Goal: Check status: Check status

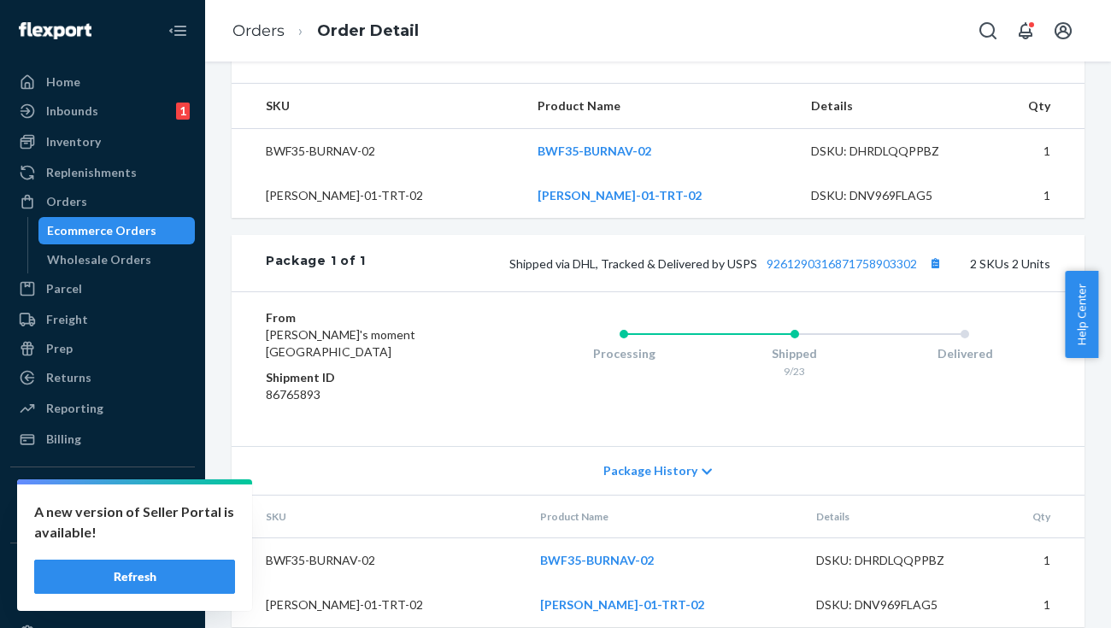
scroll to position [595, 0]
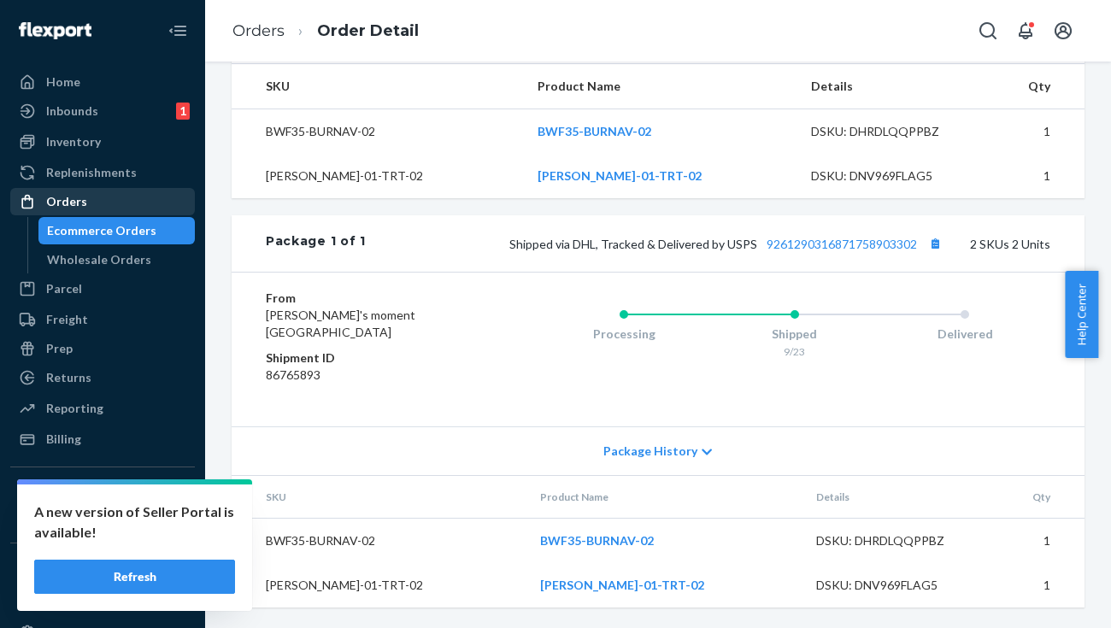
click at [104, 193] on div "Orders" at bounding box center [102, 202] width 181 height 24
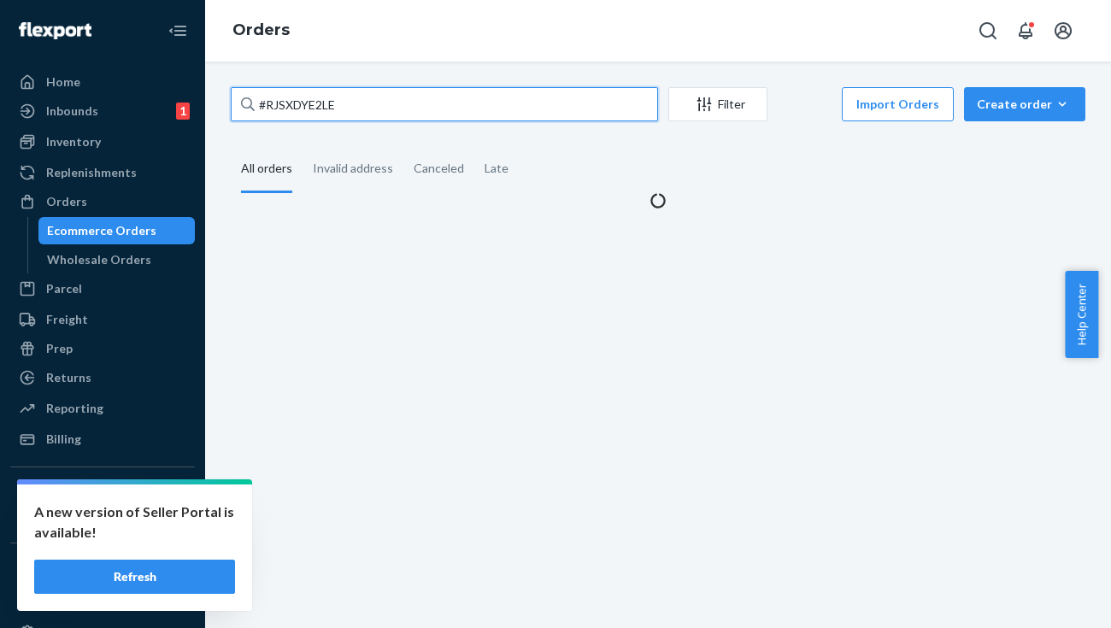
click at [364, 104] on input "#RJSXDYE2LE" at bounding box center [444, 104] width 427 height 34
paste input "328727-06420393103"
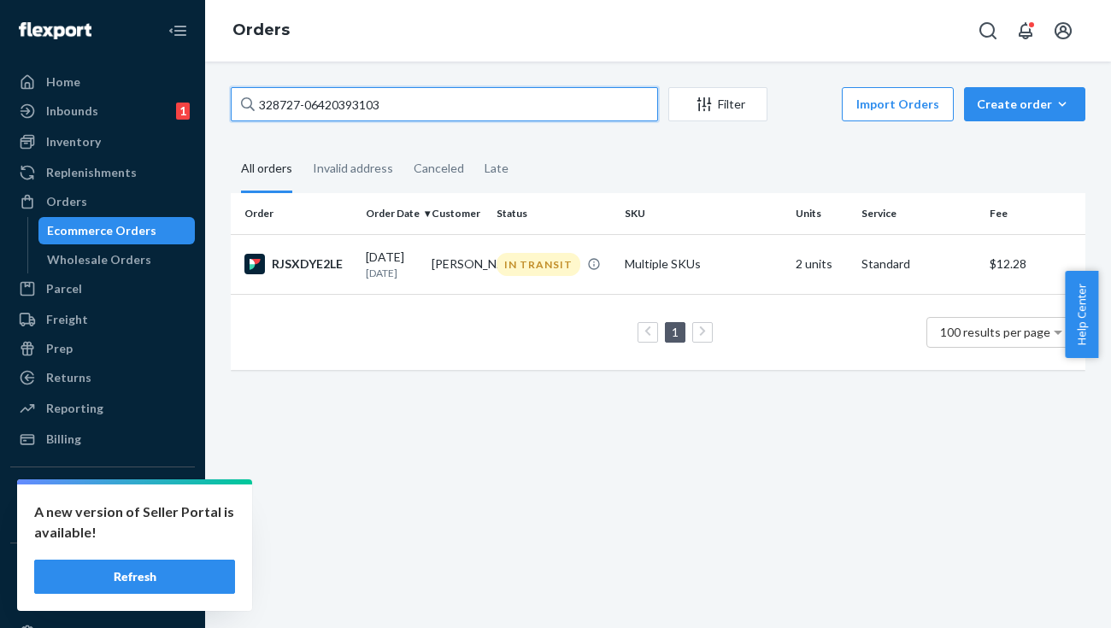
click at [402, 97] on input "328727-06420393103" at bounding box center [444, 104] width 427 height 34
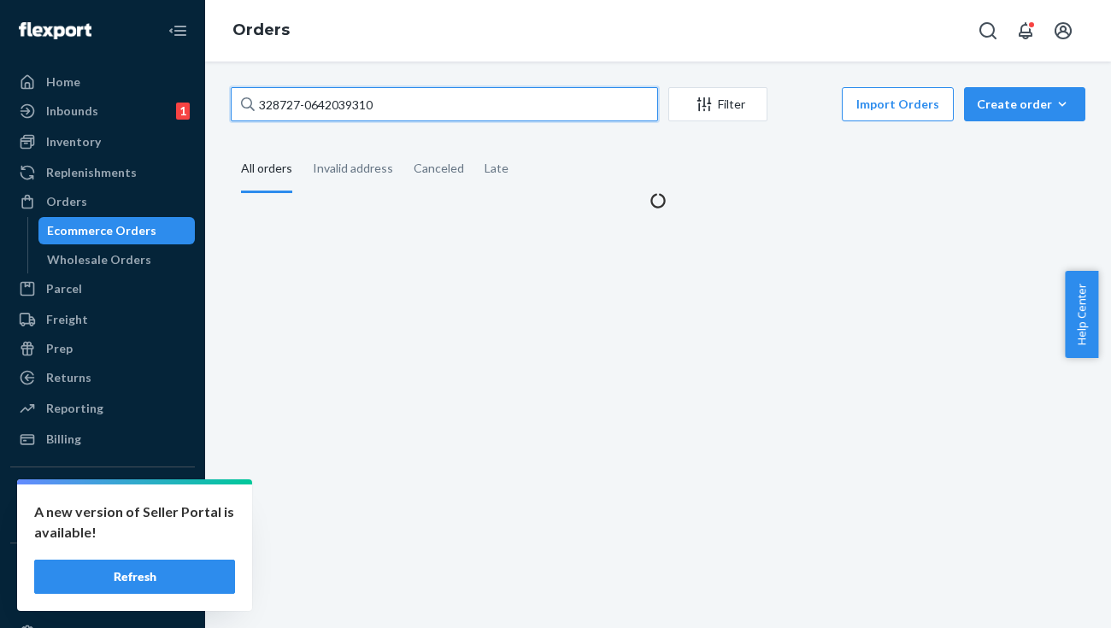
type input "328727-06420393103"
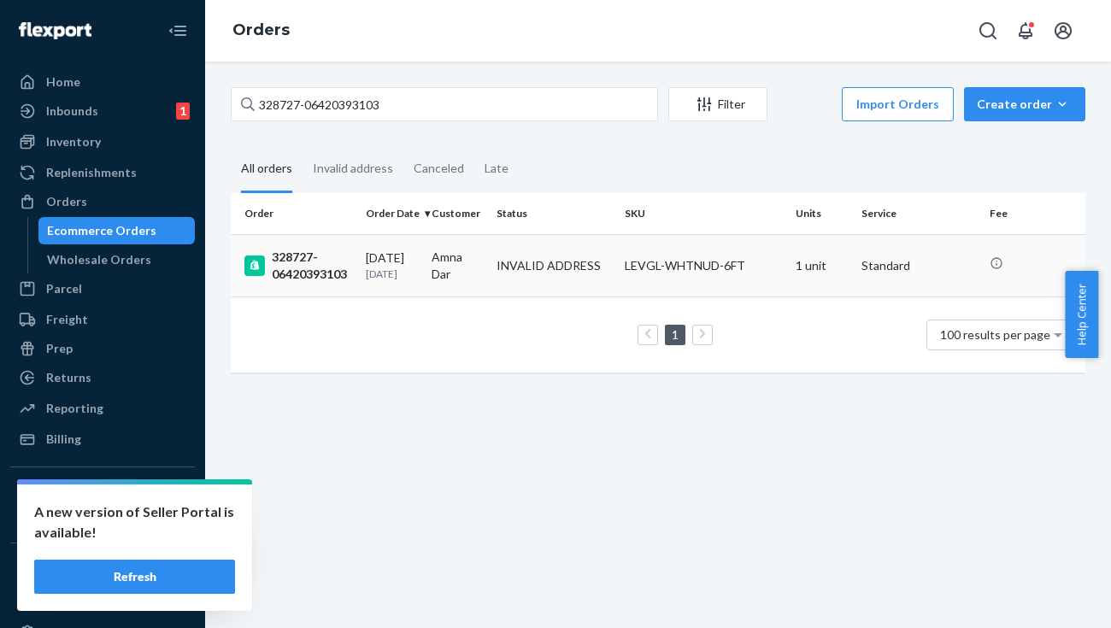
click at [330, 252] on div "328727-06420393103" at bounding box center [298, 266] width 108 height 34
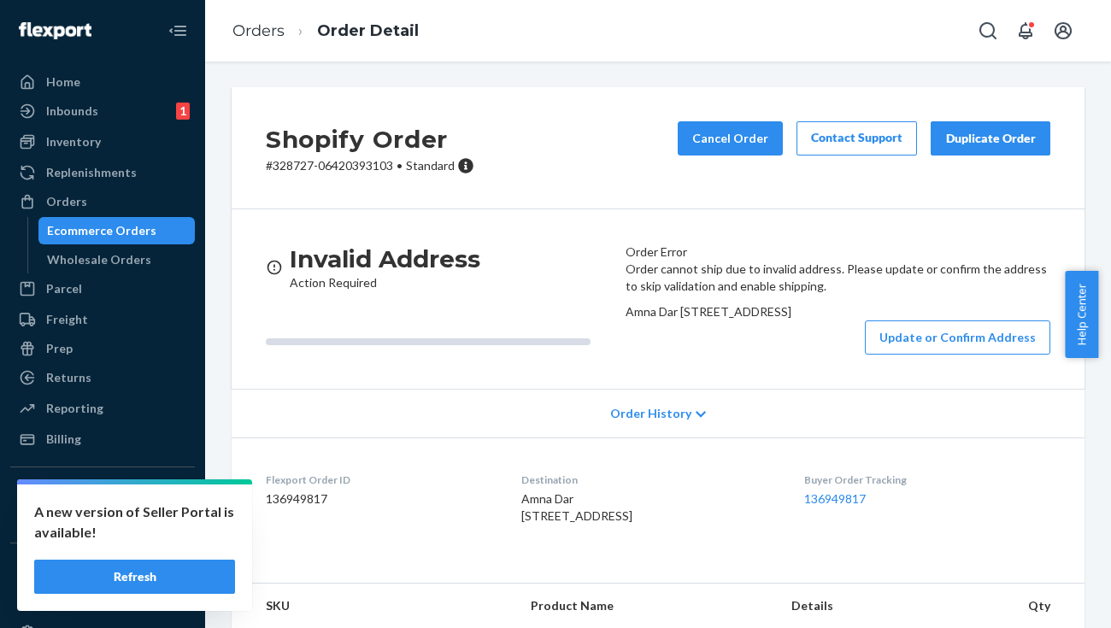
click at [277, 171] on p "# 328727-06420393103 • Standard" at bounding box center [370, 165] width 208 height 17
copy p "328727"
click at [906, 355] on button "Update or Confirm Address" at bounding box center [957, 337] width 185 height 34
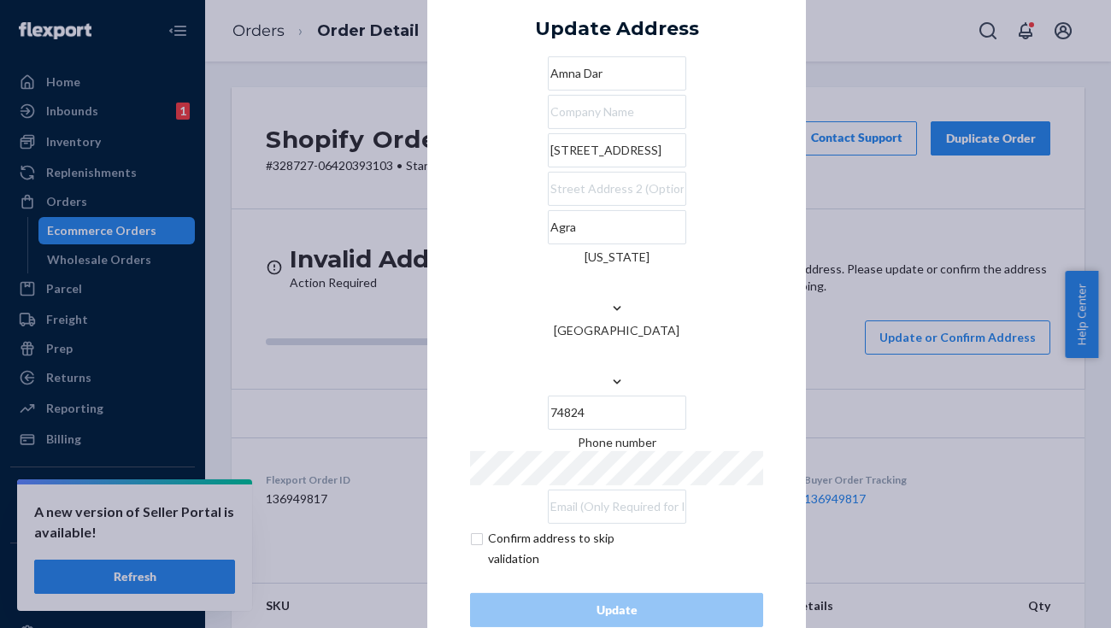
click at [484, 528] on input "checkbox" at bounding box center [569, 548] width 198 height 41
checkbox input "true"
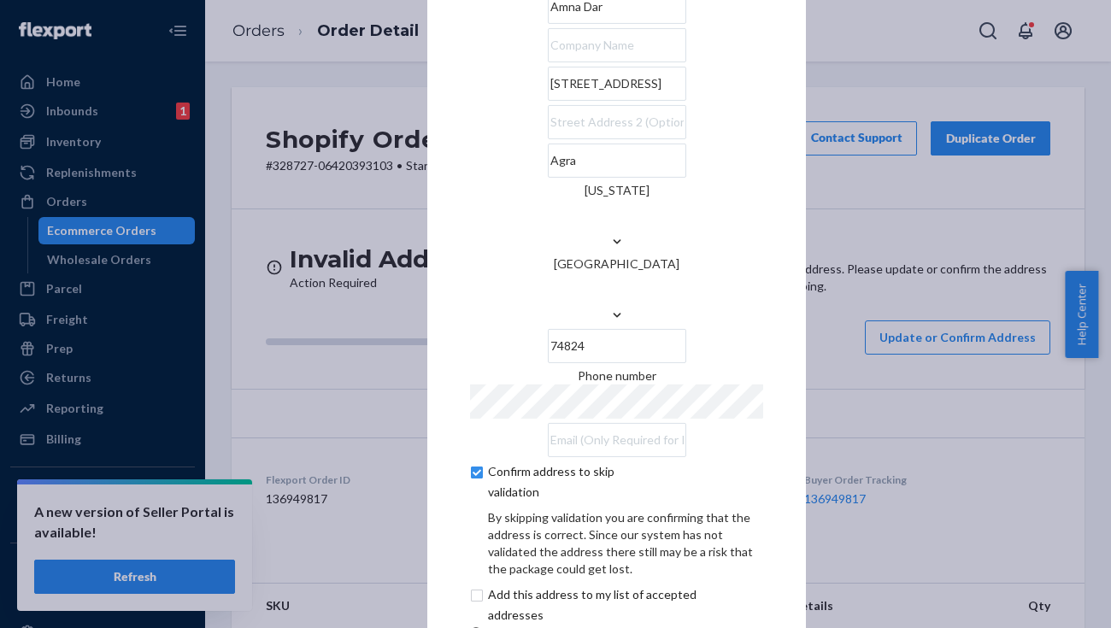
click at [522, 584] on input "checkbox" at bounding box center [612, 604] width 285 height 41
checkbox input "true"
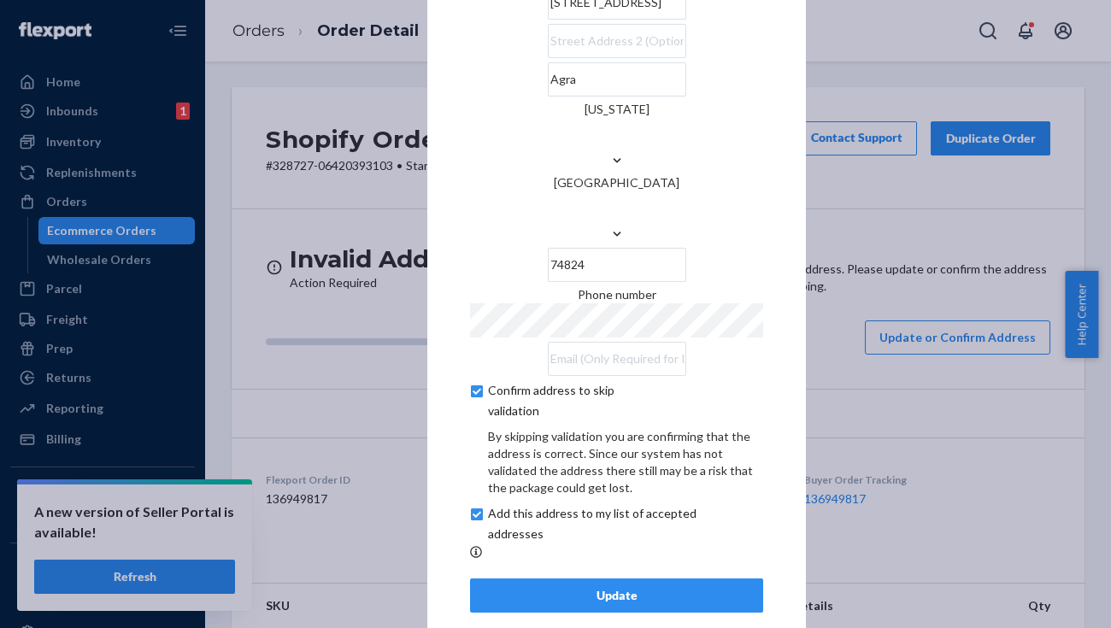
click at [656, 587] on div "Update" at bounding box center [616, 595] width 264 height 17
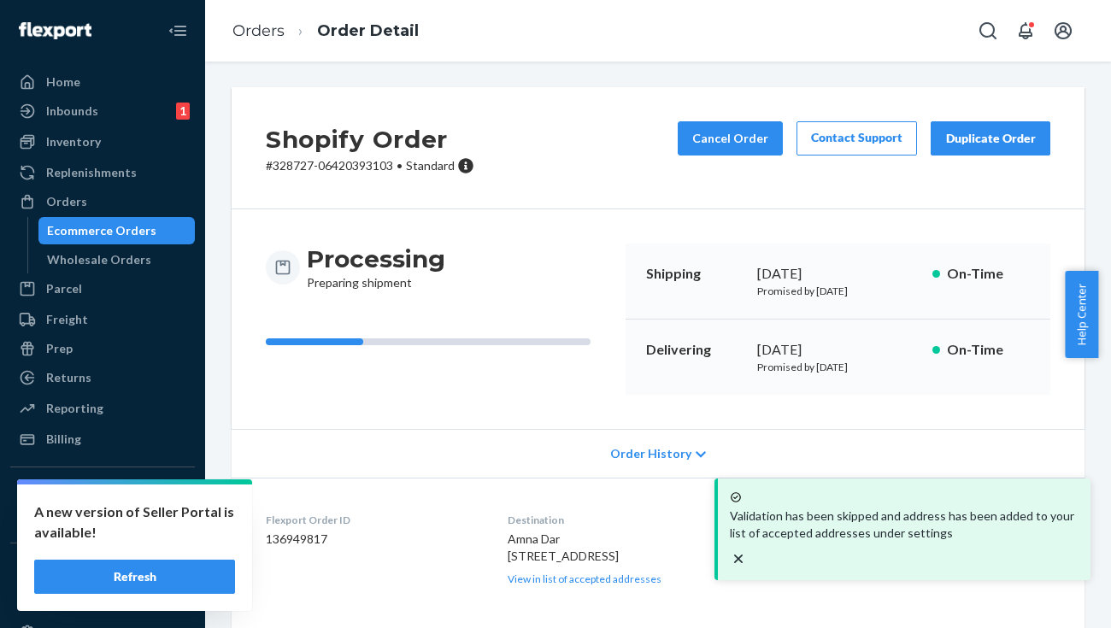
scroll to position [156, 0]
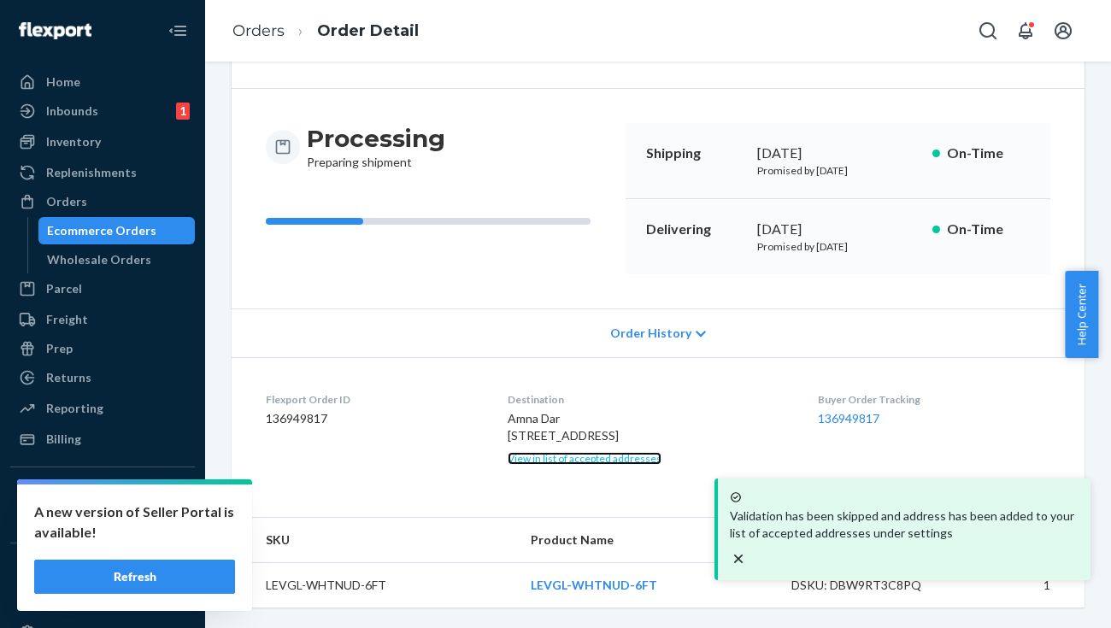
click at [603, 461] on link "View in list of accepted addresses" at bounding box center [585, 458] width 154 height 13
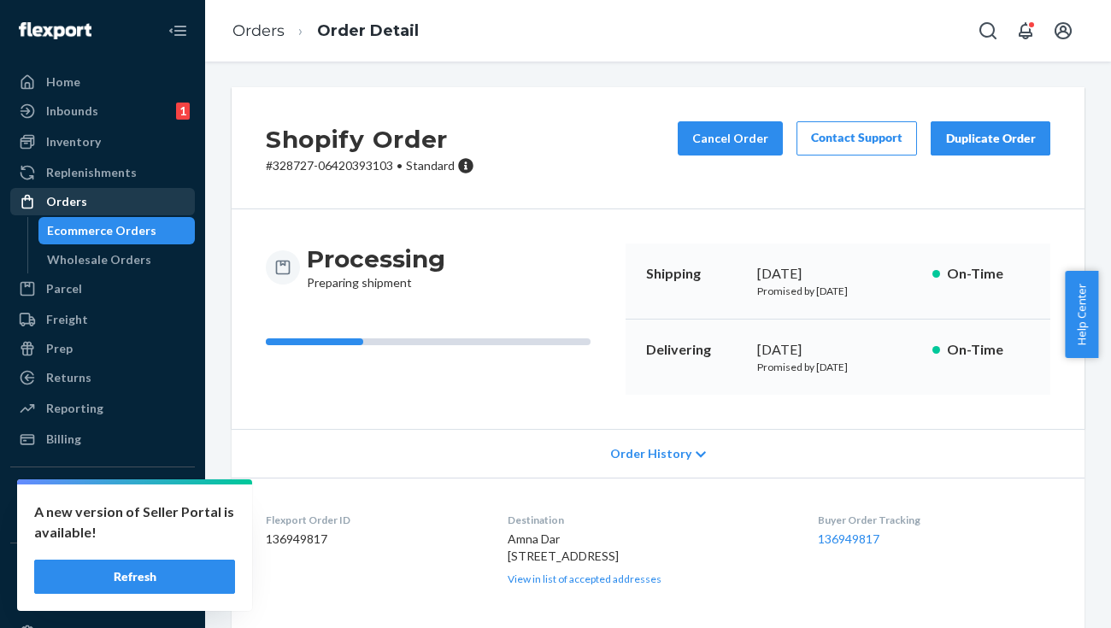
click at [72, 197] on div "Orders" at bounding box center [66, 201] width 41 height 17
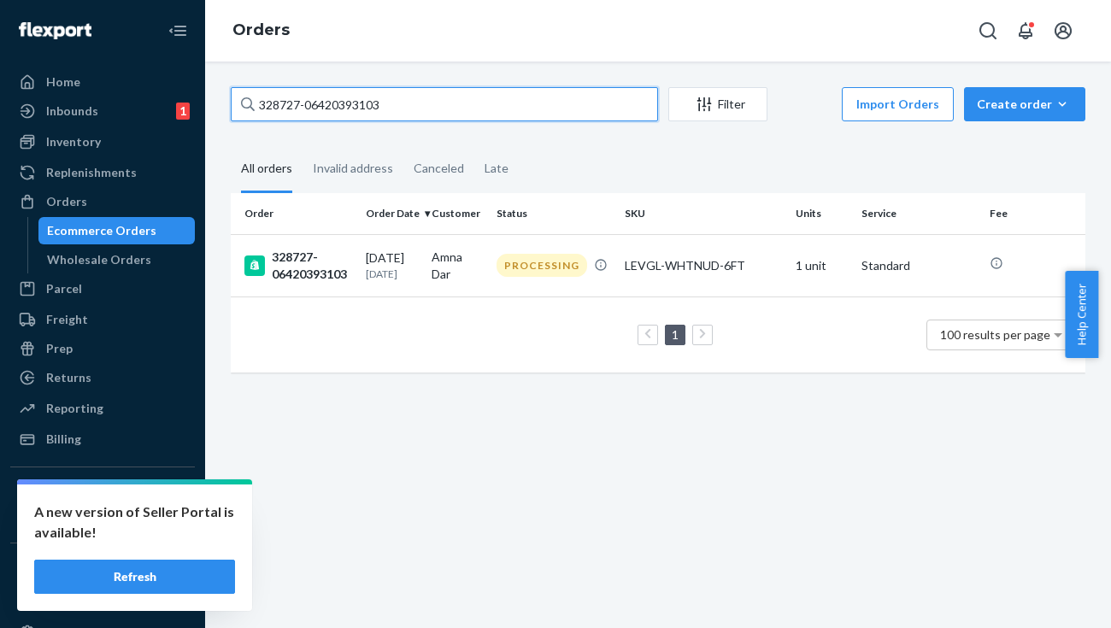
click at [344, 101] on input "328727-06420393103" at bounding box center [444, 104] width 427 height 34
paste input "9010-05905112307"
type input "329010-05905112307"
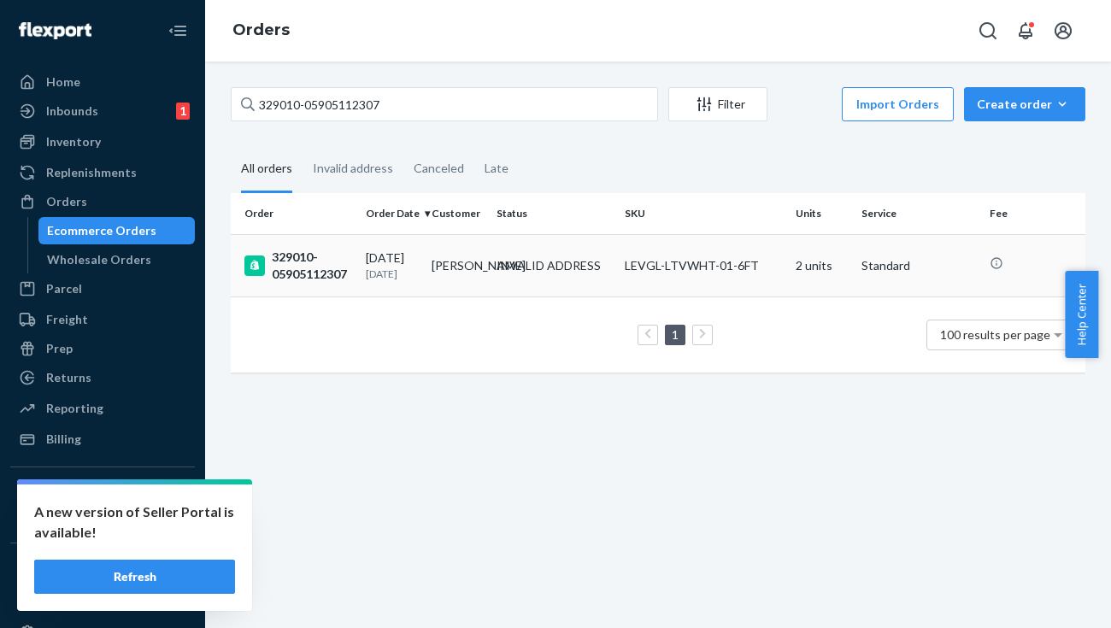
click at [306, 260] on div "329010-05905112307" at bounding box center [298, 266] width 108 height 34
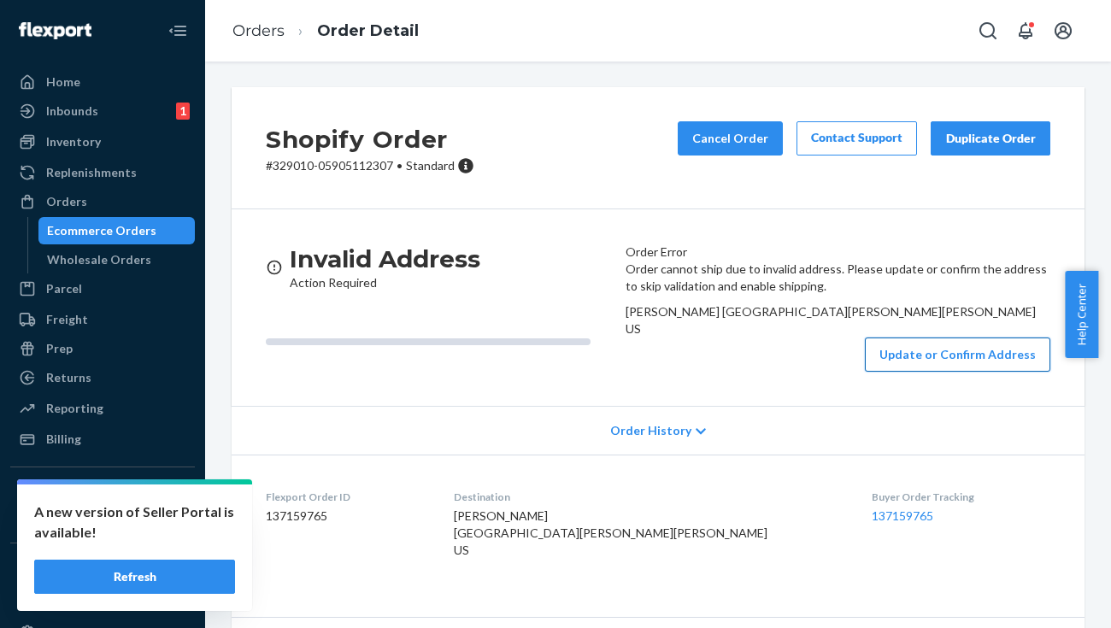
click at [919, 372] on button "Update or Confirm Address" at bounding box center [957, 355] width 185 height 34
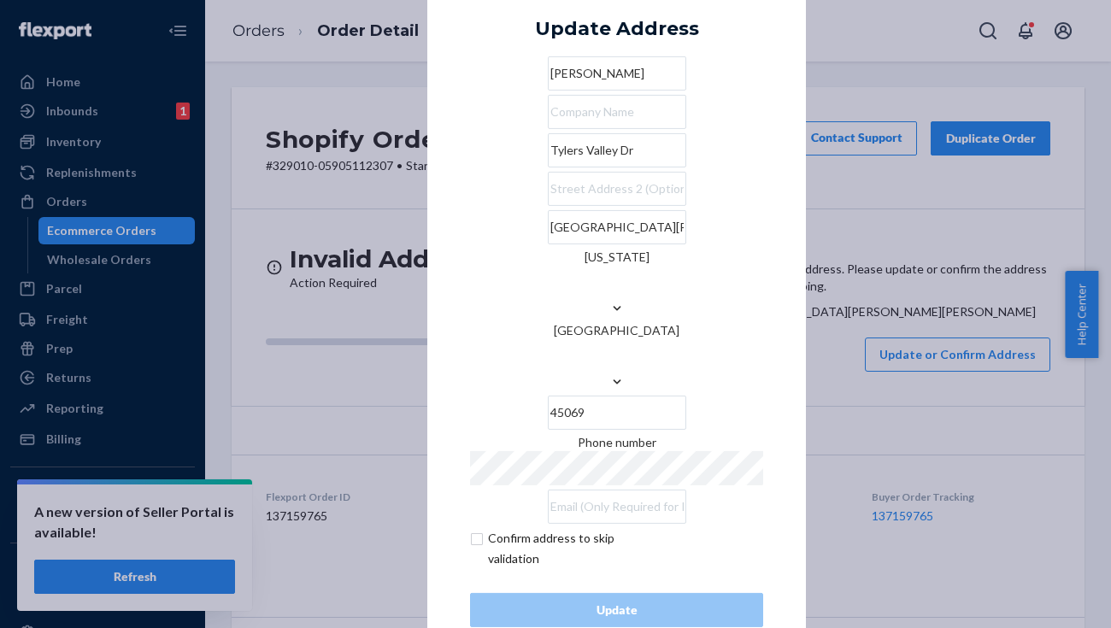
scroll to position [9, 0]
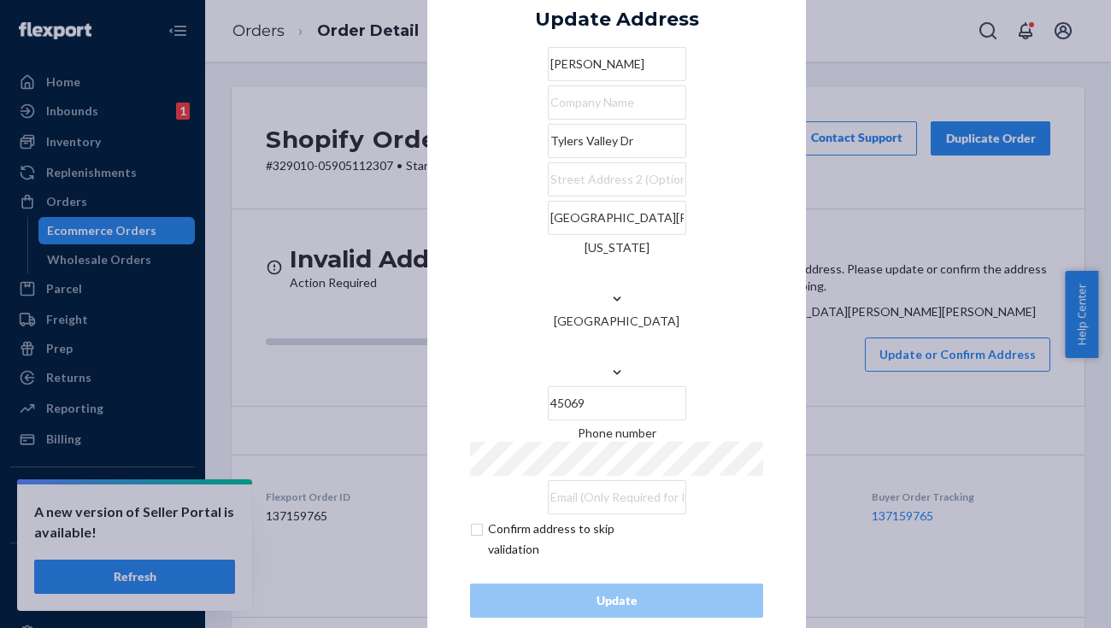
click at [592, 519] on input "checkbox" at bounding box center [569, 539] width 198 height 41
checkbox input "true"
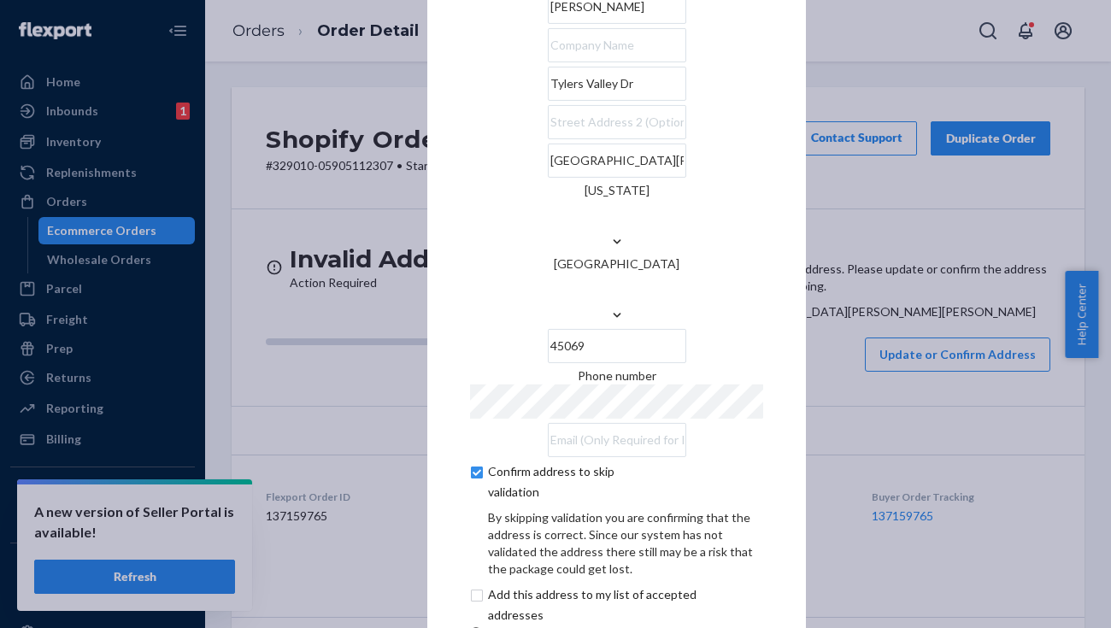
click at [590, 555] on div "By skipping validation you are confirming that the address is correct. Since ou…" at bounding box center [616, 575] width 293 height 133
click at [596, 584] on input "checkbox" at bounding box center [612, 604] width 285 height 41
checkbox input "true"
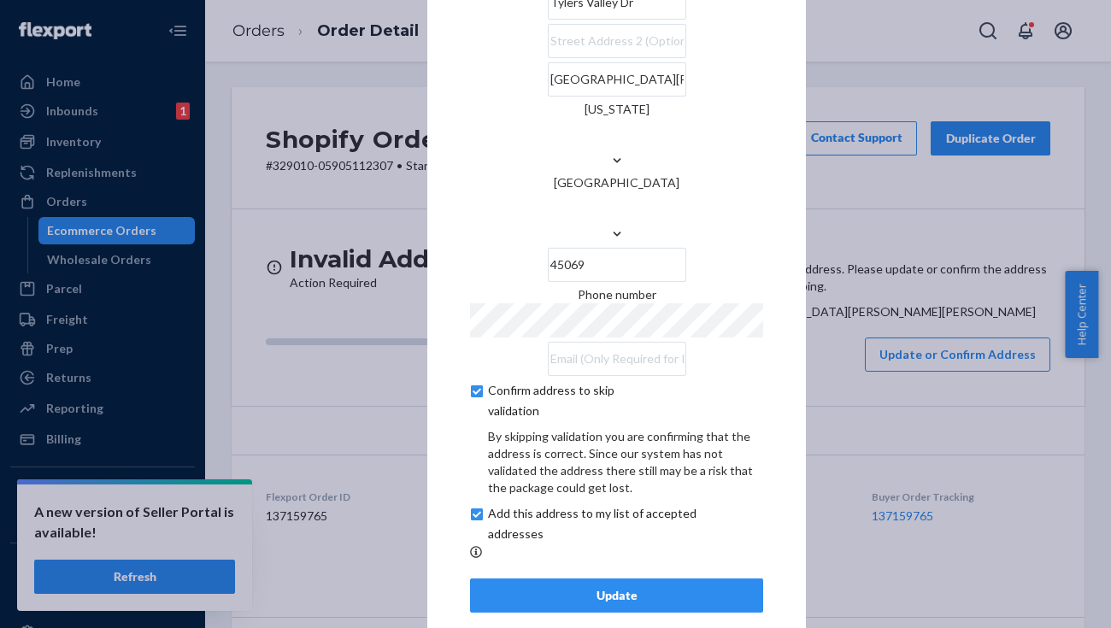
click at [633, 587] on div "Update" at bounding box center [616, 595] width 264 height 17
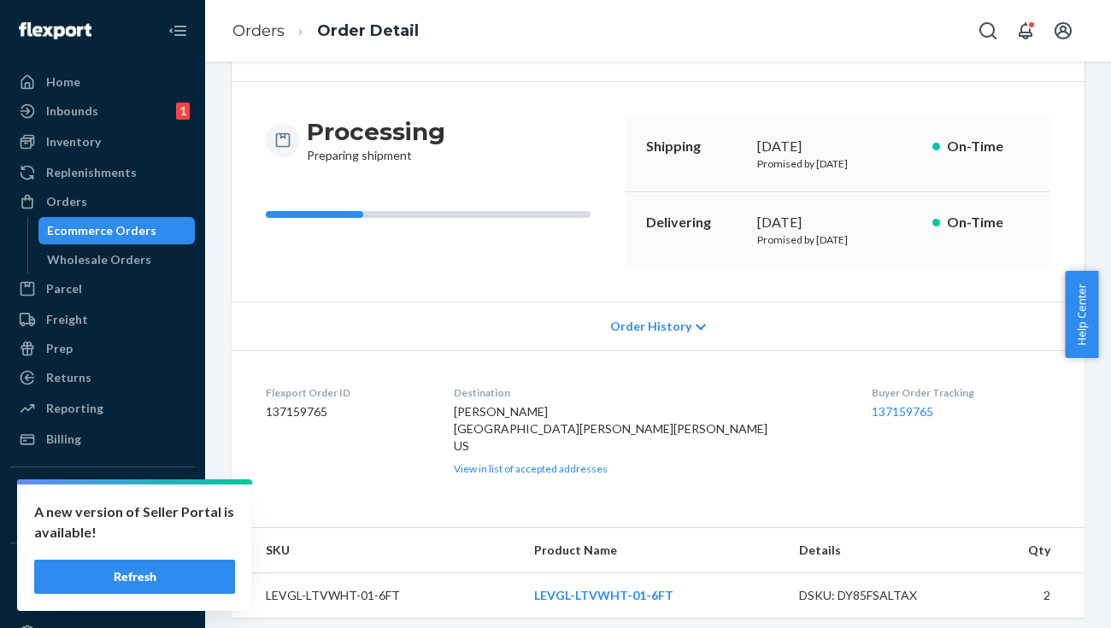
scroll to position [127, 0]
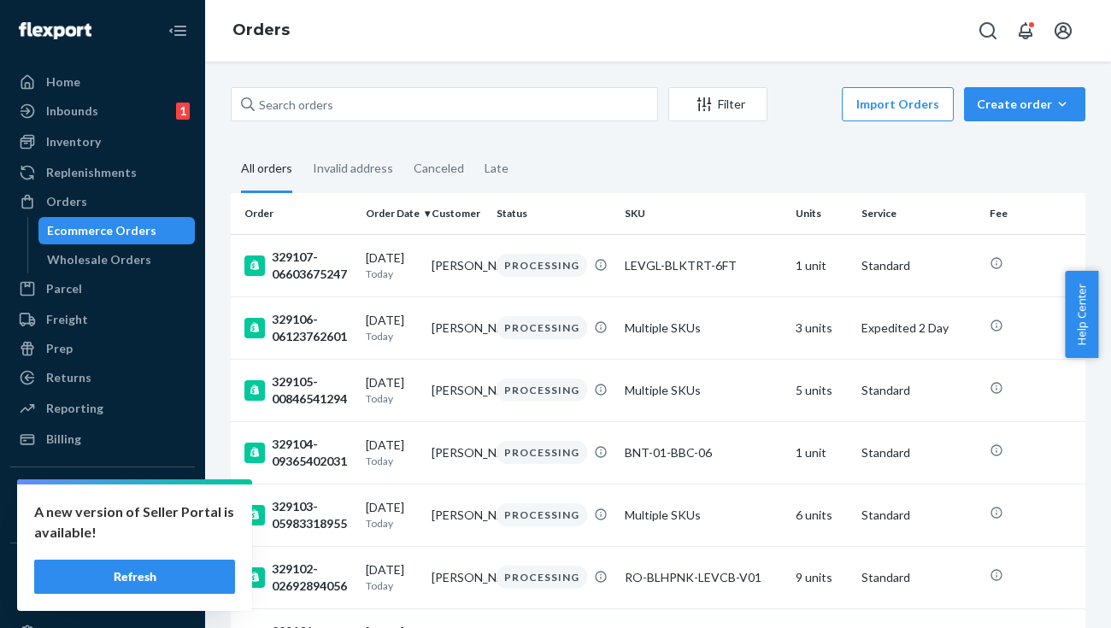
click at [158, 572] on button "Refresh" at bounding box center [134, 577] width 201 height 34
